Goal: Information Seeking & Learning: Check status

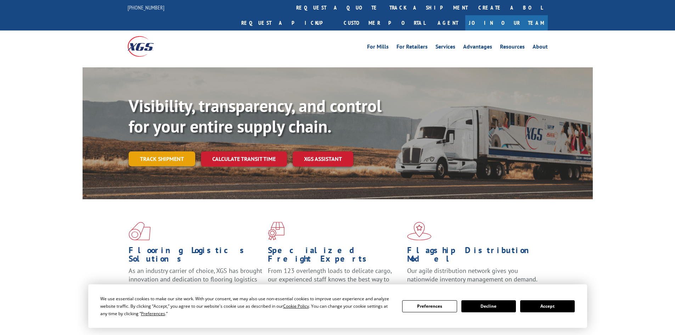
click at [161, 151] on link "Track shipment" at bounding box center [162, 158] width 67 height 15
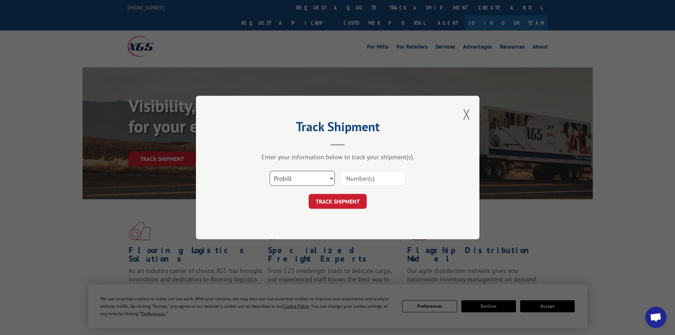
click at [282, 180] on select "Select category... Probill BOL PO" at bounding box center [302, 178] width 65 height 15
select select "bol"
click at [270, 171] on select "Select category... Probill BOL PO" at bounding box center [302, 178] width 65 height 15
click at [347, 187] on div "Select category... Probill BOL PO" at bounding box center [337, 177] width 213 height 23
click at [352, 184] on input at bounding box center [372, 178] width 65 height 15
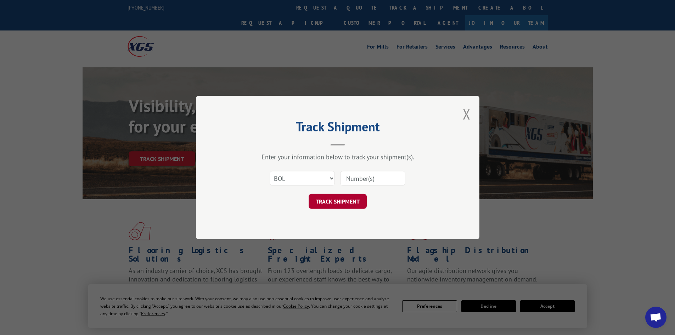
type input "6002486"
click at [361, 203] on button "TRACK SHIPMENT" at bounding box center [338, 201] width 58 height 15
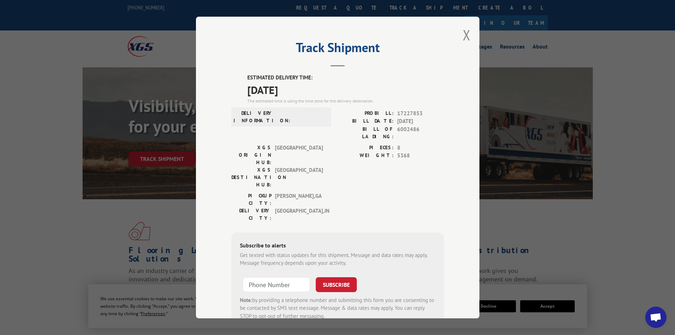
drag, startPoint x: 412, startPoint y: 121, endPoint x: 424, endPoint y: 171, distance: 51.3
click at [424, 171] on div "ESTIMATED DELIVERY TIME: [DATE] The estimated time is using the time zone for t…" at bounding box center [337, 201] width 213 height 255
click at [424, 192] on div "PICKUP CITY: [GEOGRAPHIC_DATA] , [GEOGRAPHIC_DATA]: [GEOGRAPHIC_DATA] , [GEOGRA…" at bounding box center [337, 208] width 213 height 33
drag, startPoint x: 424, startPoint y: 171, endPoint x: 410, endPoint y: 93, distance: 79.6
click at [410, 93] on div "ESTIMATED DELIVERY TIME: [DATE] The estimated time is using the time zone for t…" at bounding box center [337, 201] width 213 height 255
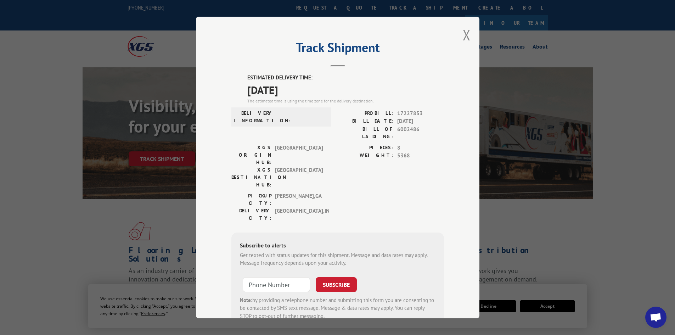
click at [410, 93] on span "[DATE]" at bounding box center [345, 90] width 197 height 16
drag, startPoint x: 412, startPoint y: 87, endPoint x: 414, endPoint y: 162, distance: 74.8
click at [414, 162] on div "ESTIMATED DELIVERY TIME: [DATE] The estimated time is using the time zone for t…" at bounding box center [337, 201] width 213 height 255
click at [414, 162] on div "PIECES: 8 WEIGHT: 5368" at bounding box center [391, 168] width 106 height 48
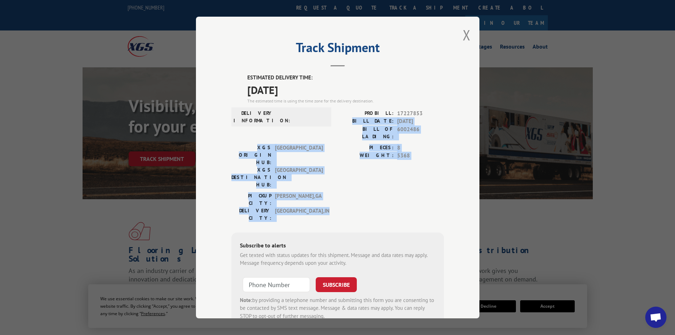
click at [418, 105] on div "ESTIMATED DELIVERY TIME: [DATE] The estimated time is using the time zone for t…" at bounding box center [337, 201] width 213 height 255
click at [418, 104] on div "ESTIMATED DELIVERY TIME: [DATE] The estimated time is using the time zone for t…" at bounding box center [337, 201] width 213 height 255
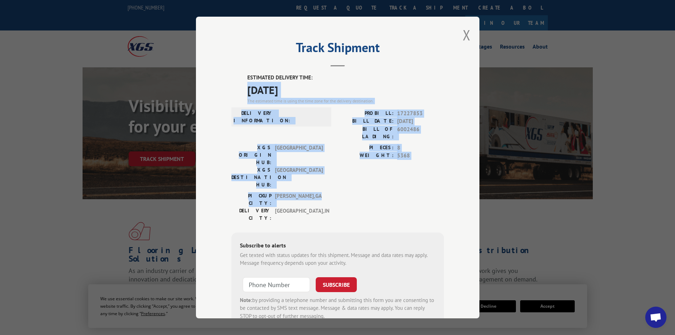
drag, startPoint x: 411, startPoint y: 70, endPoint x: 408, endPoint y: 166, distance: 96.0
click at [408, 166] on div "Track Shipment ESTIMATED DELIVERY TIME: [DATE] The estimated time is using the …" at bounding box center [337, 167] width 283 height 301
click at [408, 192] on div "PICKUP CITY: [GEOGRAPHIC_DATA] , [GEOGRAPHIC_DATA]: [GEOGRAPHIC_DATA] , [GEOGRA…" at bounding box center [337, 208] width 213 height 33
